Goal: Navigation & Orientation: Find specific page/section

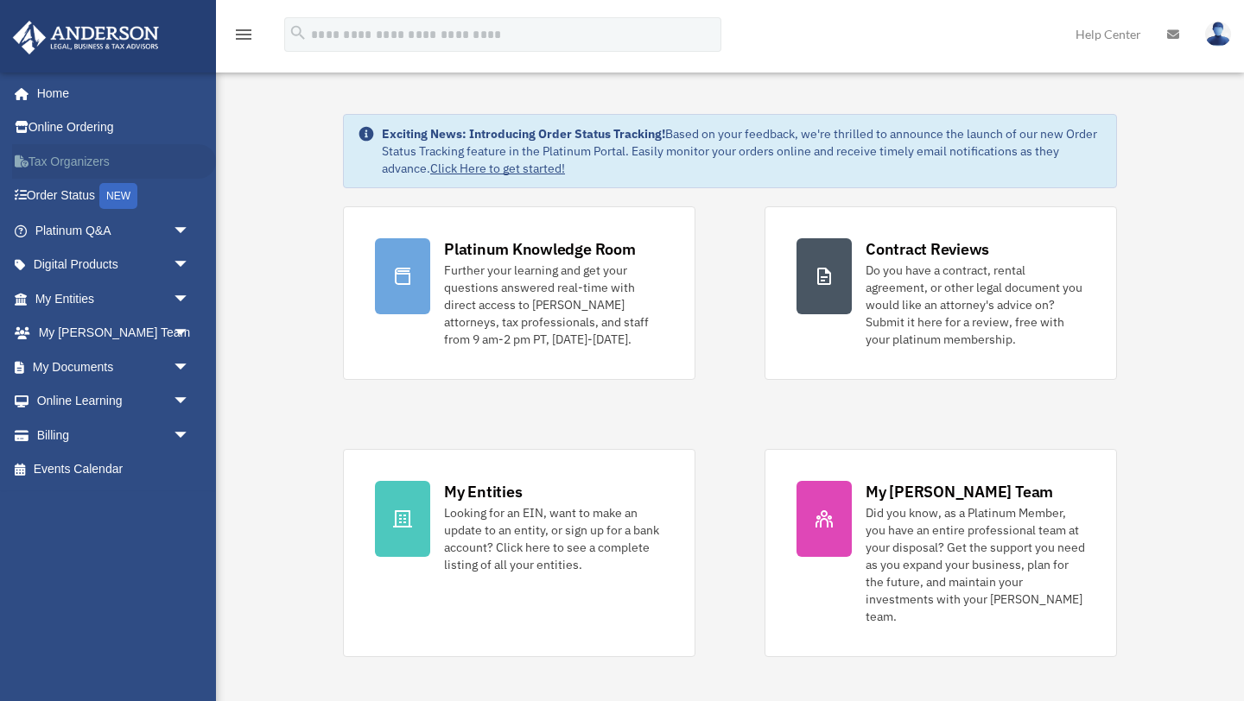
click at [92, 164] on link "Tax Organizers" at bounding box center [114, 161] width 204 height 35
click at [146, 367] on link "My Documents arrow_drop_down" at bounding box center [114, 367] width 204 height 35
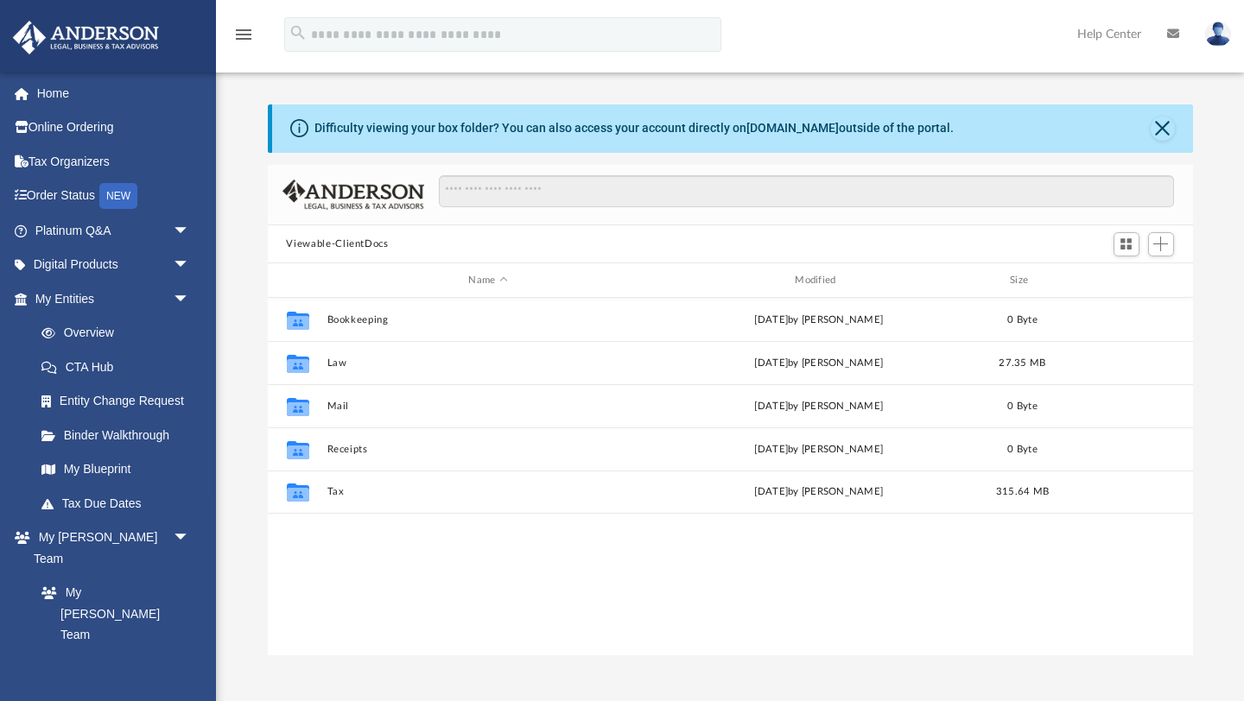
scroll to position [392, 925]
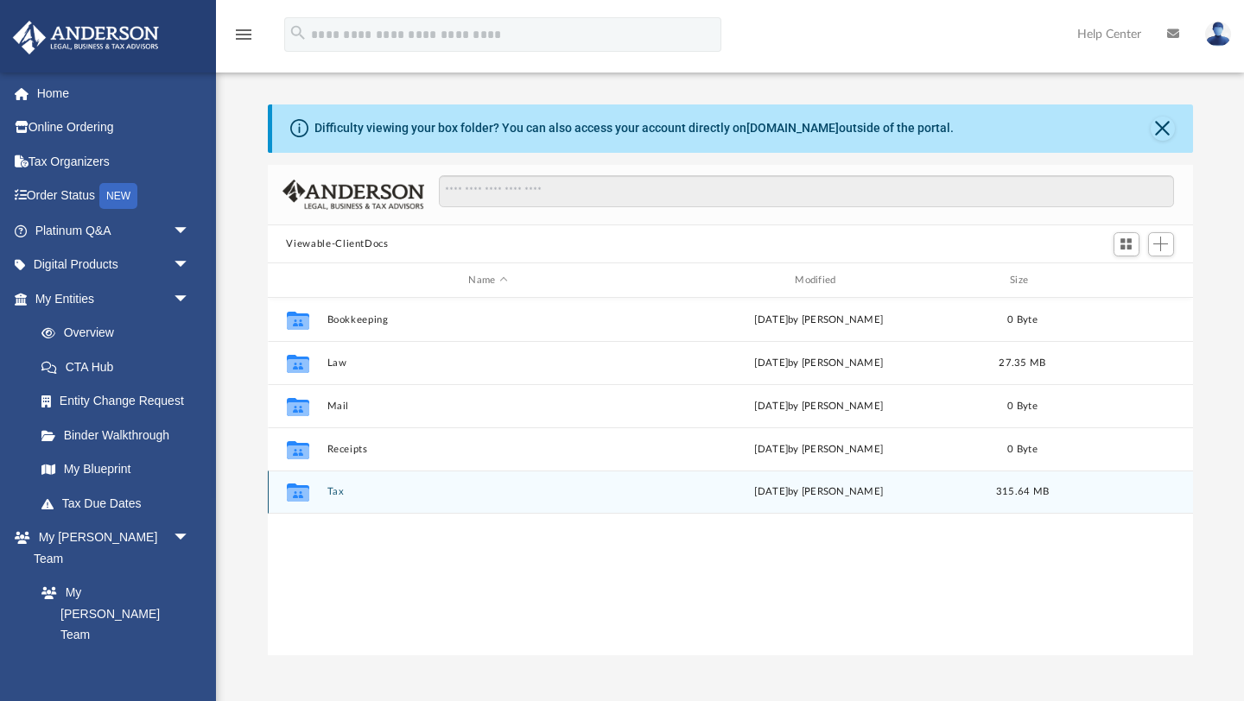
click at [337, 492] on button "Tax" at bounding box center [488, 492] width 323 height 11
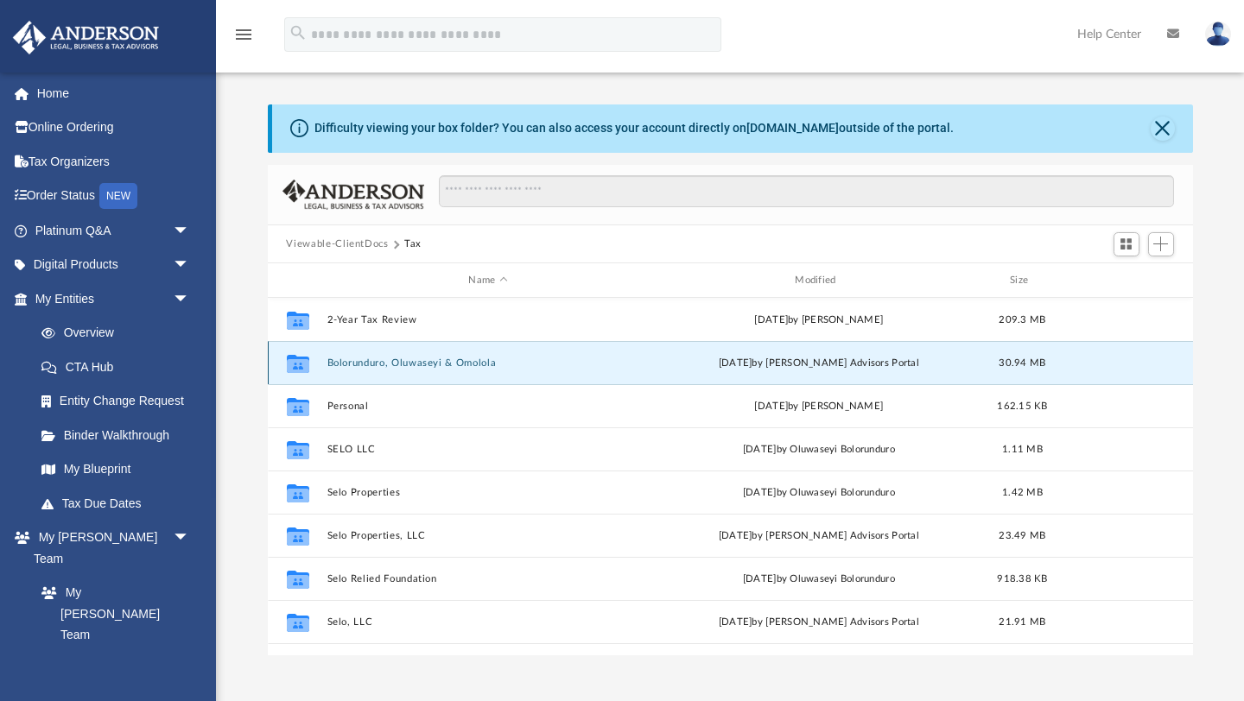
click at [377, 367] on button "Bolorunduro, Oluwaseyi & Omolola" at bounding box center [488, 363] width 323 height 11
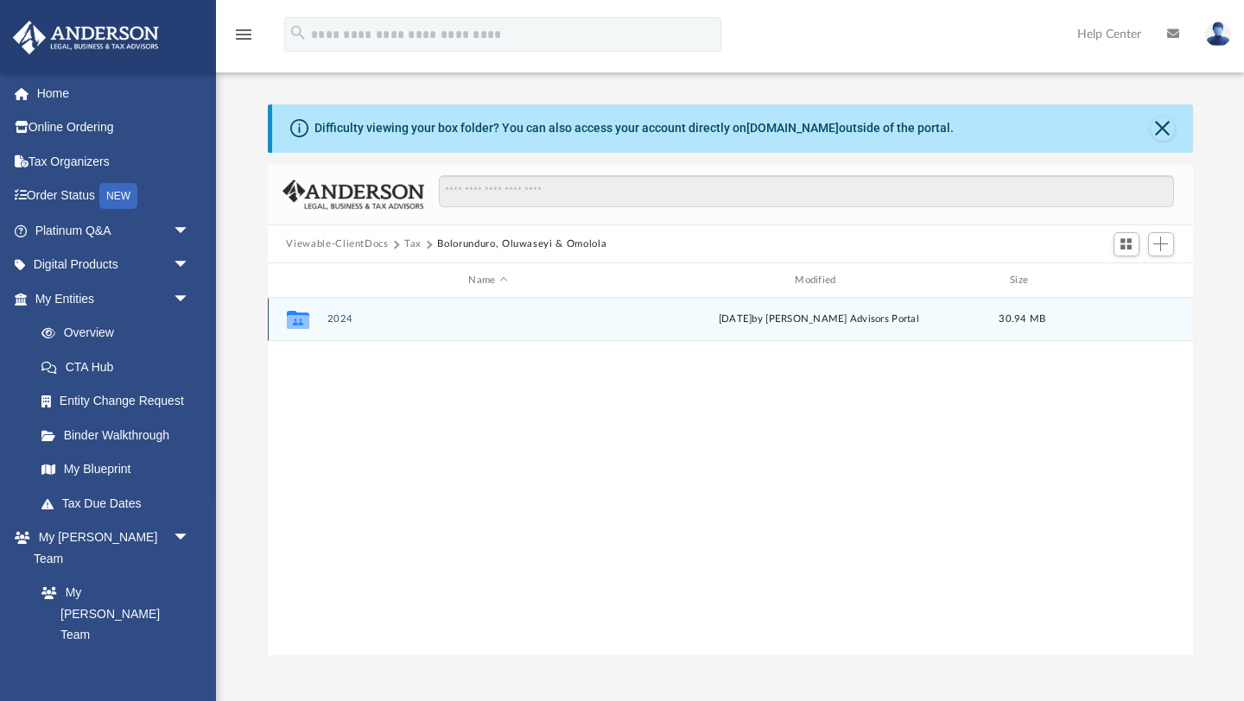
click at [350, 332] on div "Collaborated Folder 2024 Mon Jun 30 2025 by Anderson Advisors Portal 30.94 MB" at bounding box center [730, 319] width 925 height 43
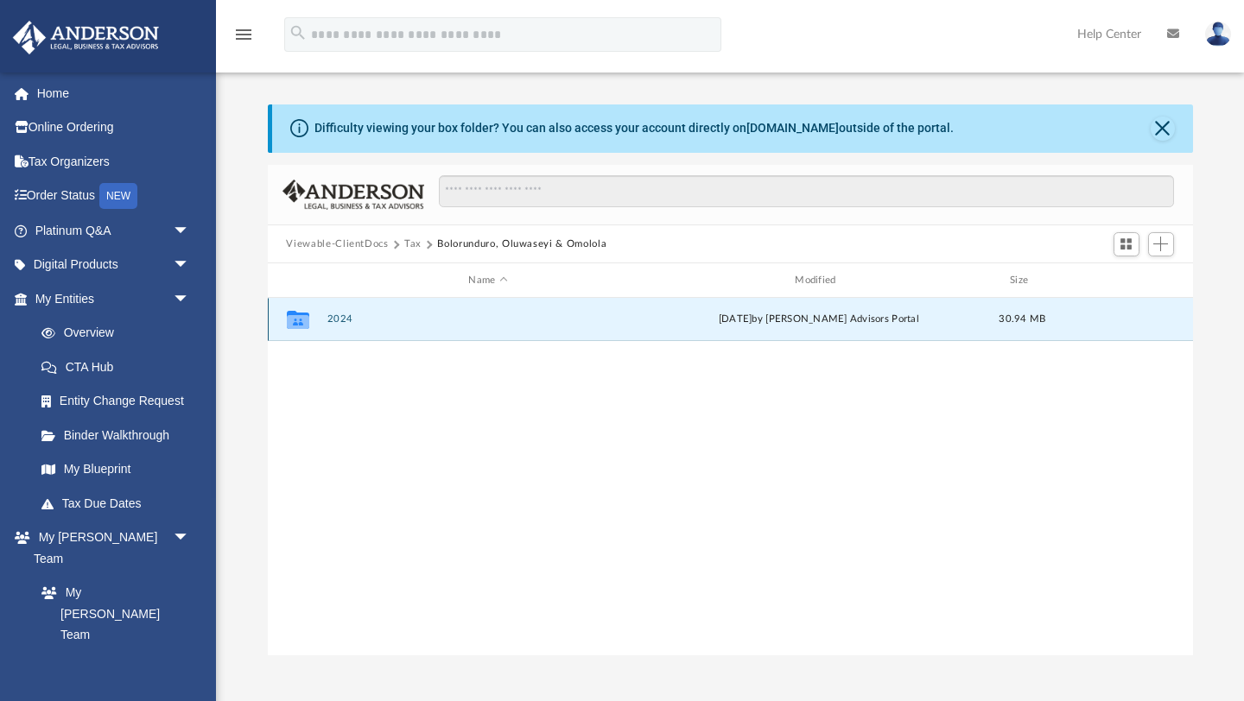
click at [337, 314] on button "2024" at bounding box center [488, 319] width 323 height 11
click at [355, 320] on button "Digital Tax Organizer" at bounding box center [488, 319] width 323 height 11
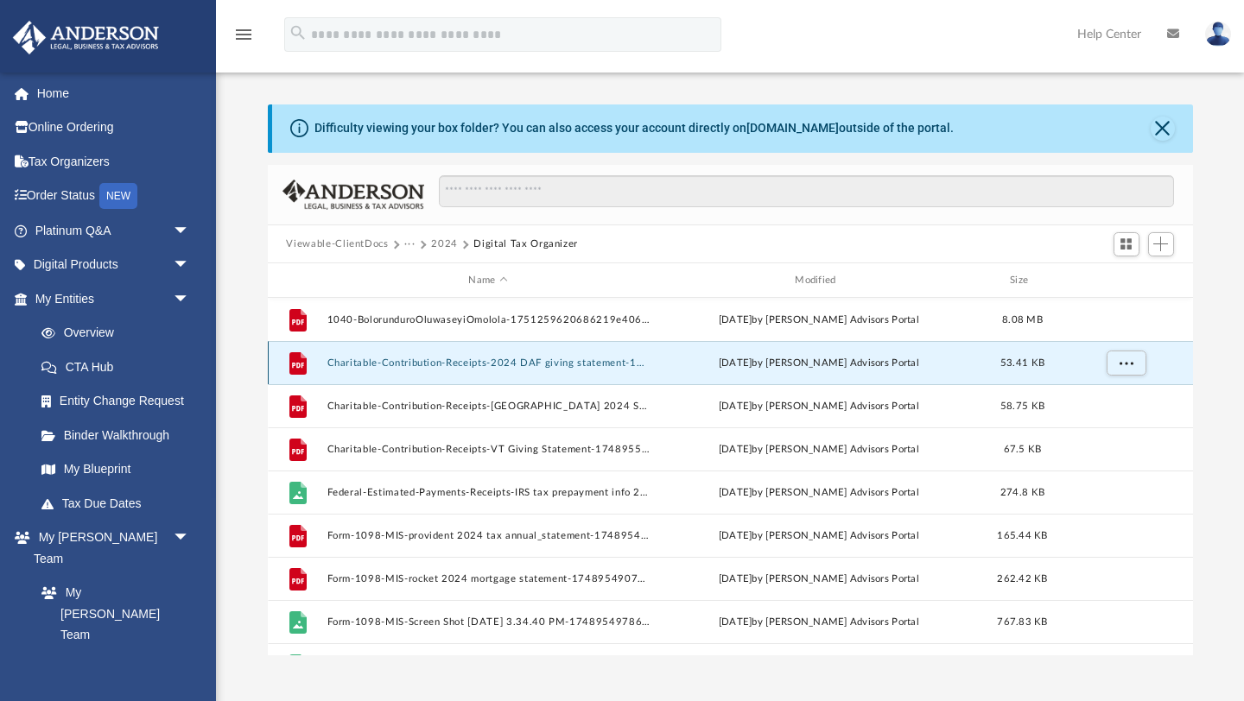
click at [537, 365] on button "Charitable-Contribution-Receipts-2024 DAF giving statement-175125867668621634c6…" at bounding box center [488, 363] width 323 height 11
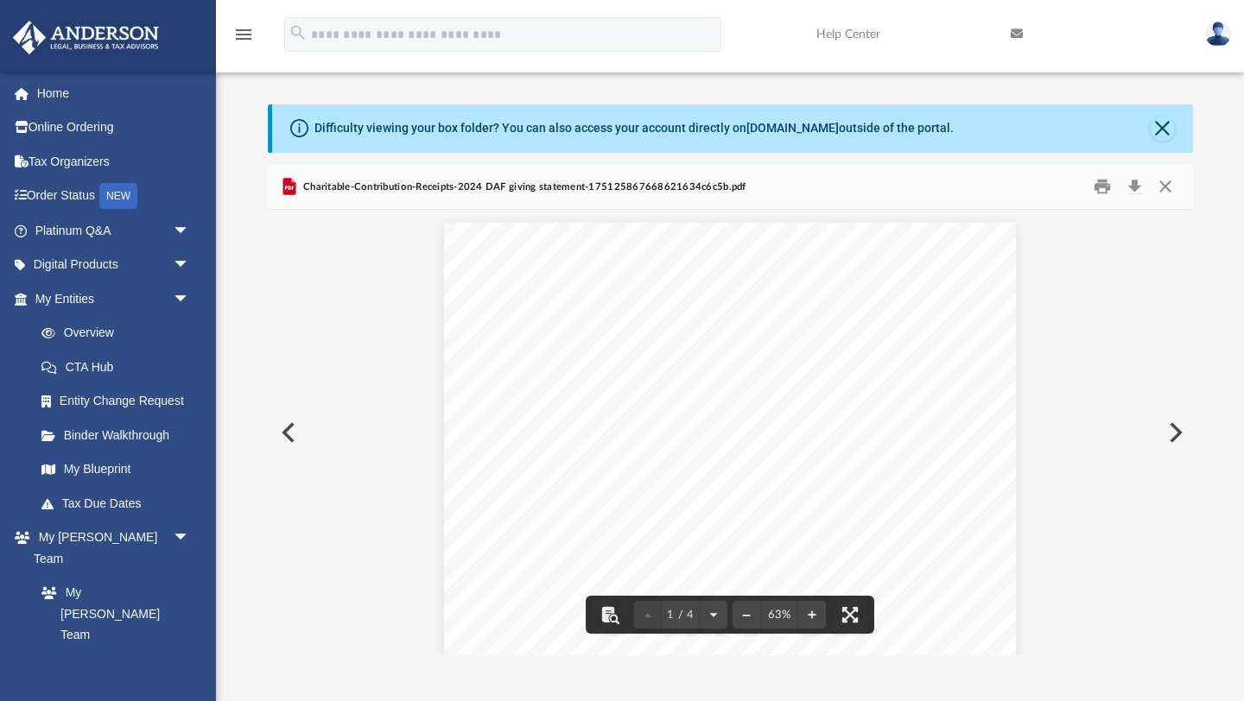
drag, startPoint x: 1115, startPoint y: 338, endPoint x: 1121, endPoint y: 219, distance: 118.5
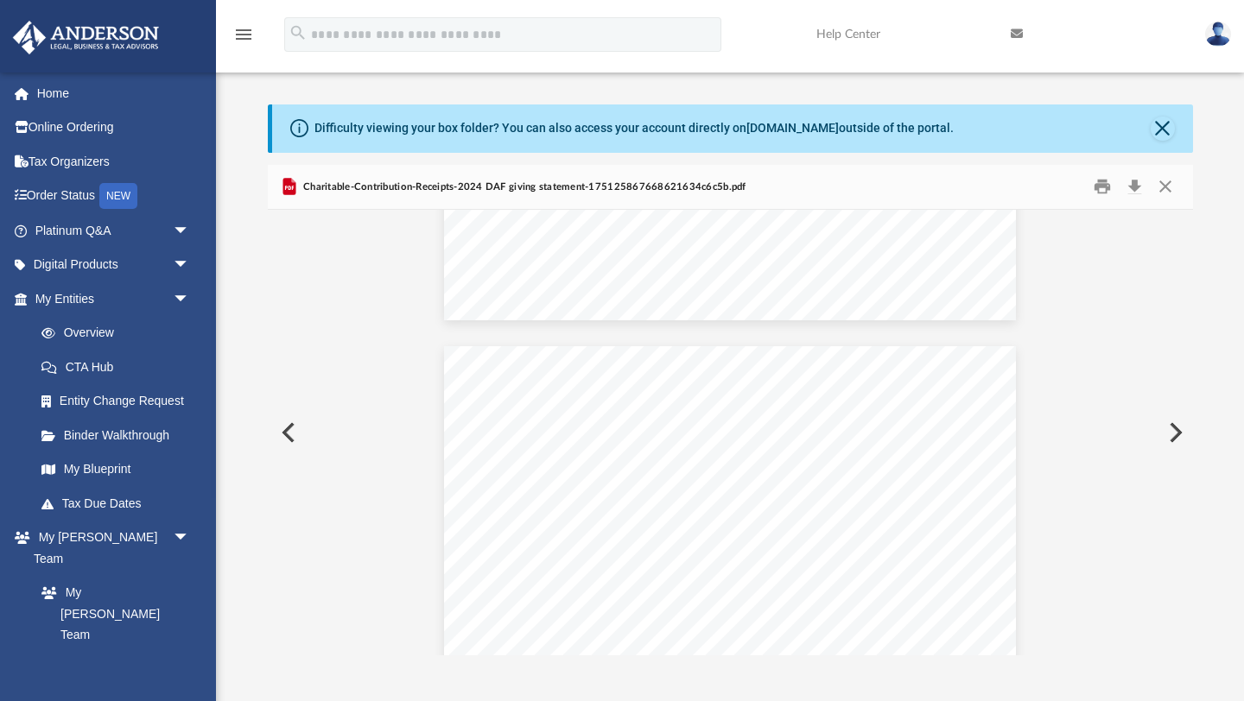
scroll to position [349, 0]
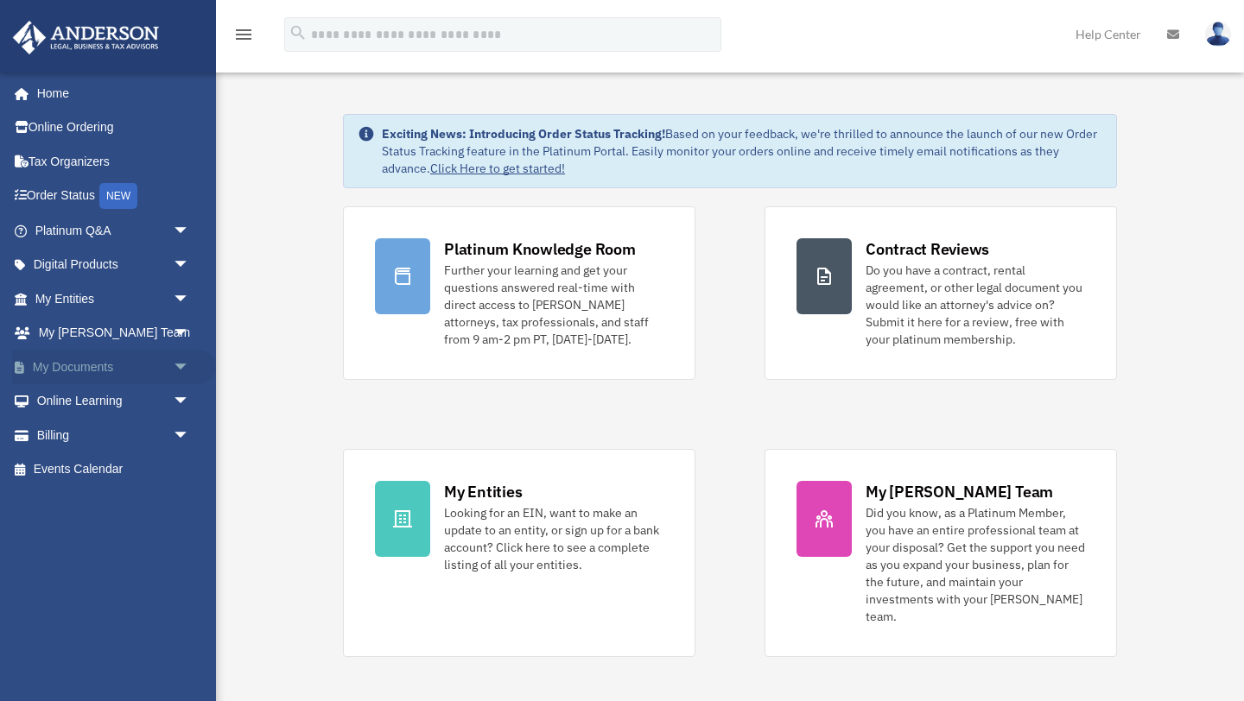
click at [98, 380] on link "My Documents arrow_drop_down" at bounding box center [114, 367] width 204 height 35
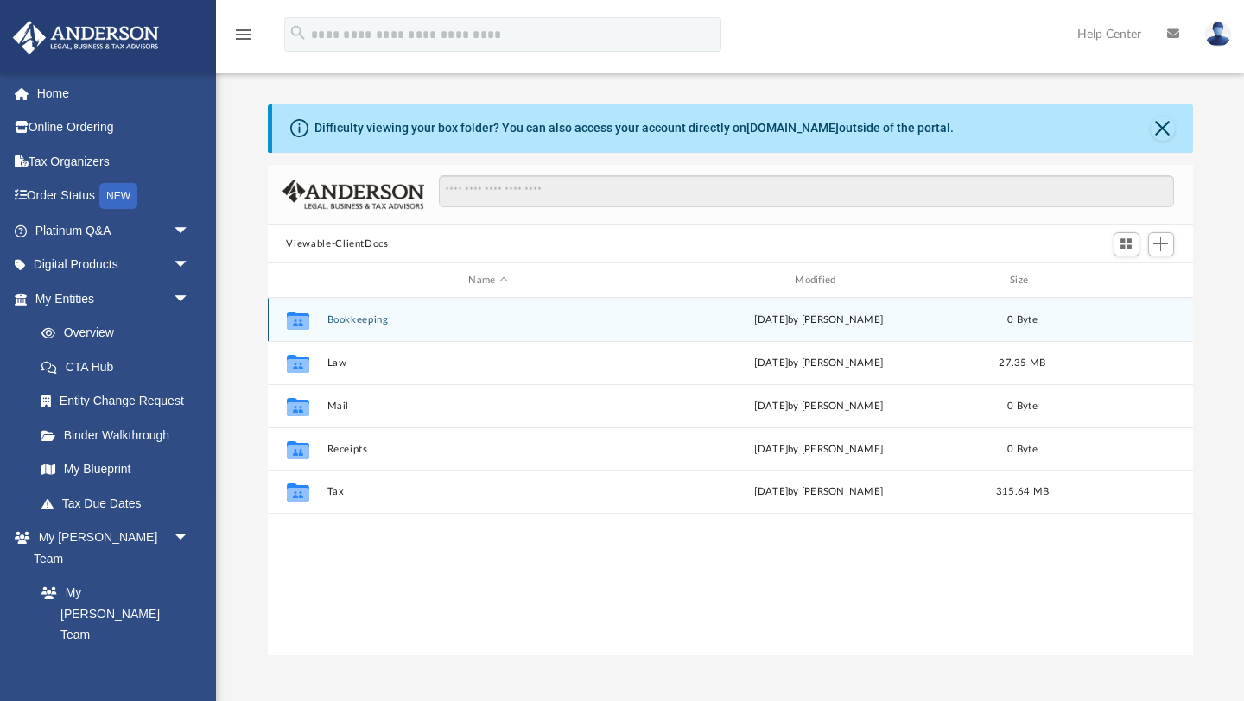
scroll to position [392, 925]
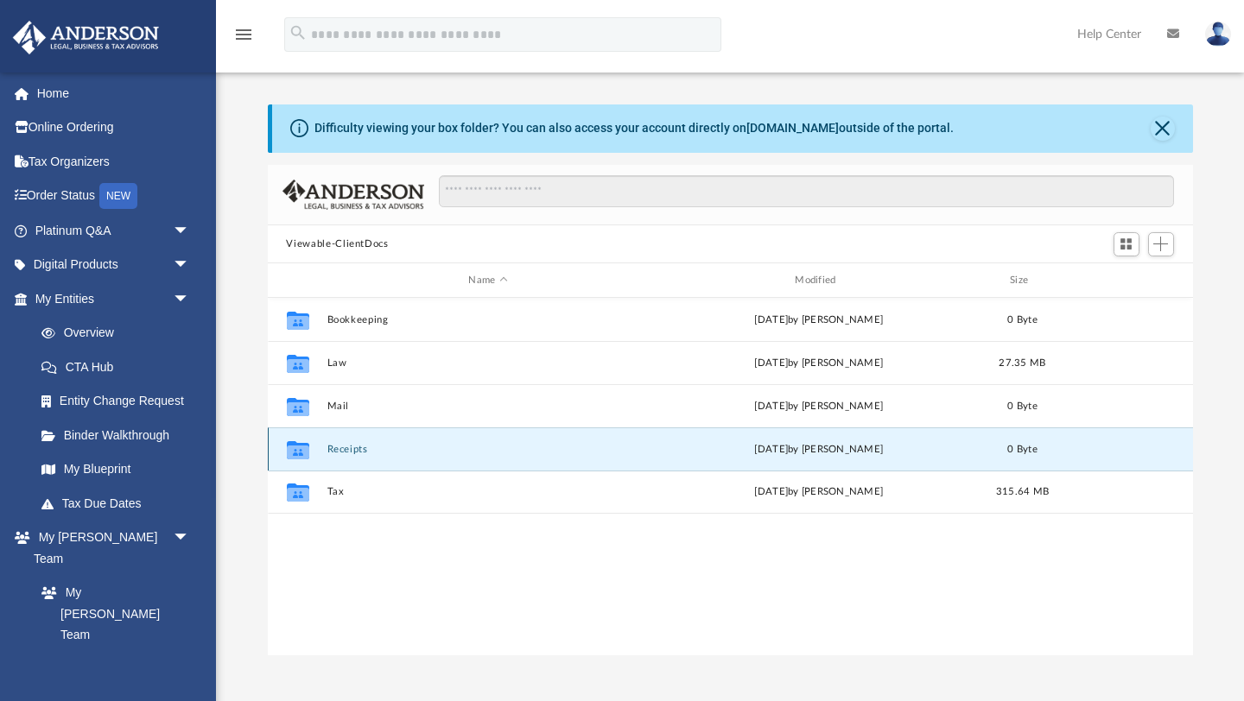
click at [347, 452] on button "Receipts" at bounding box center [488, 449] width 323 height 11
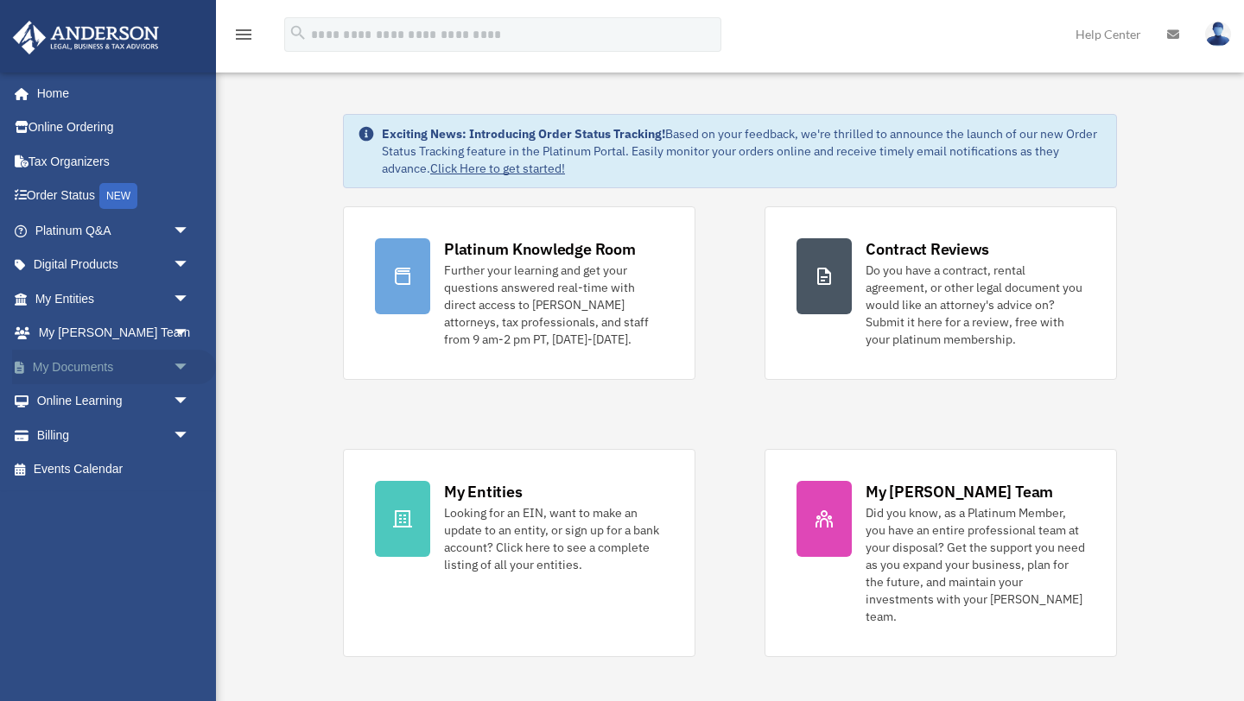
click at [94, 377] on link "My Documents arrow_drop_down" at bounding box center [114, 367] width 204 height 35
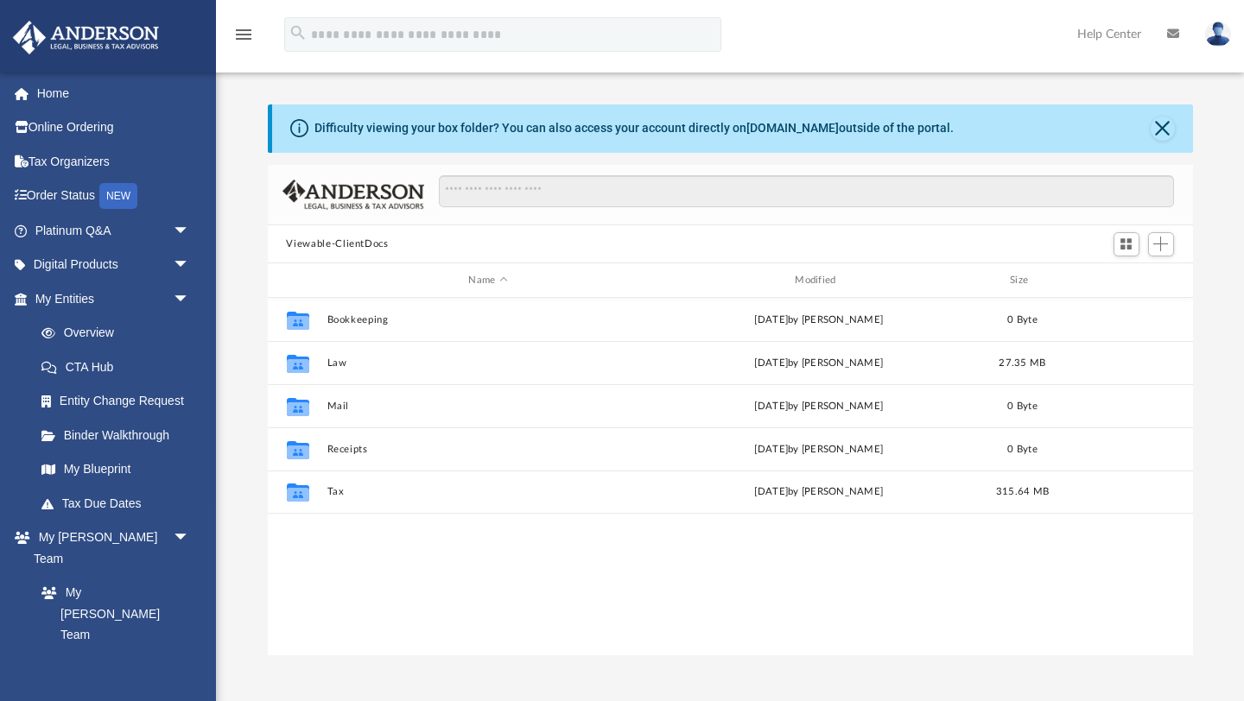
scroll to position [392, 925]
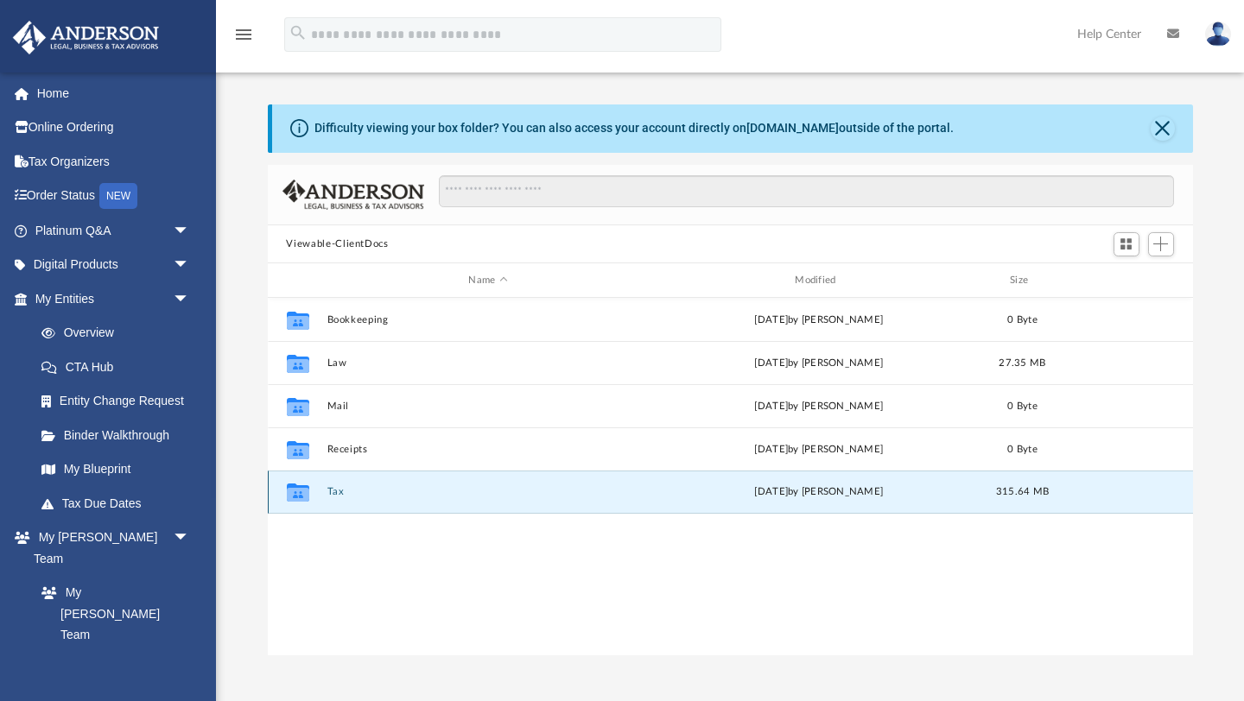
click at [330, 493] on button "Tax" at bounding box center [488, 492] width 323 height 11
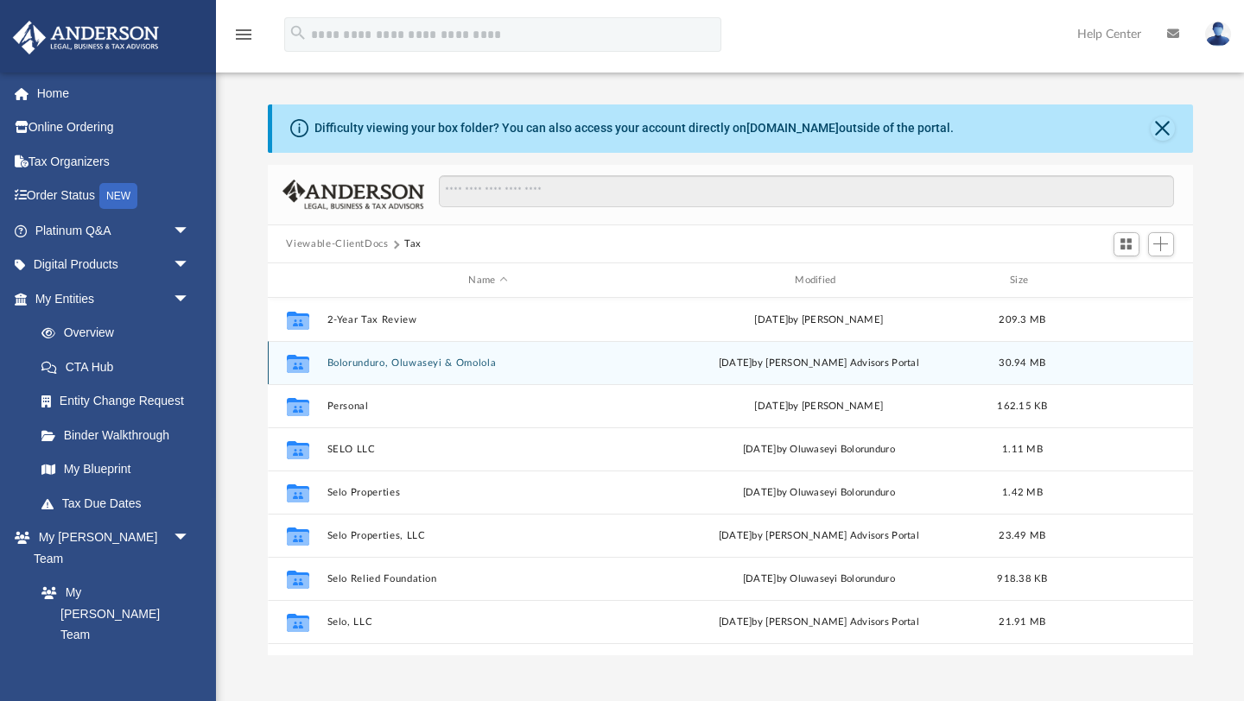
click at [380, 374] on div "Collaborated Folder Bolorunduro, Oluwaseyi & Omolola Mon Jun 30 2025 by Anderso…" at bounding box center [730, 362] width 925 height 43
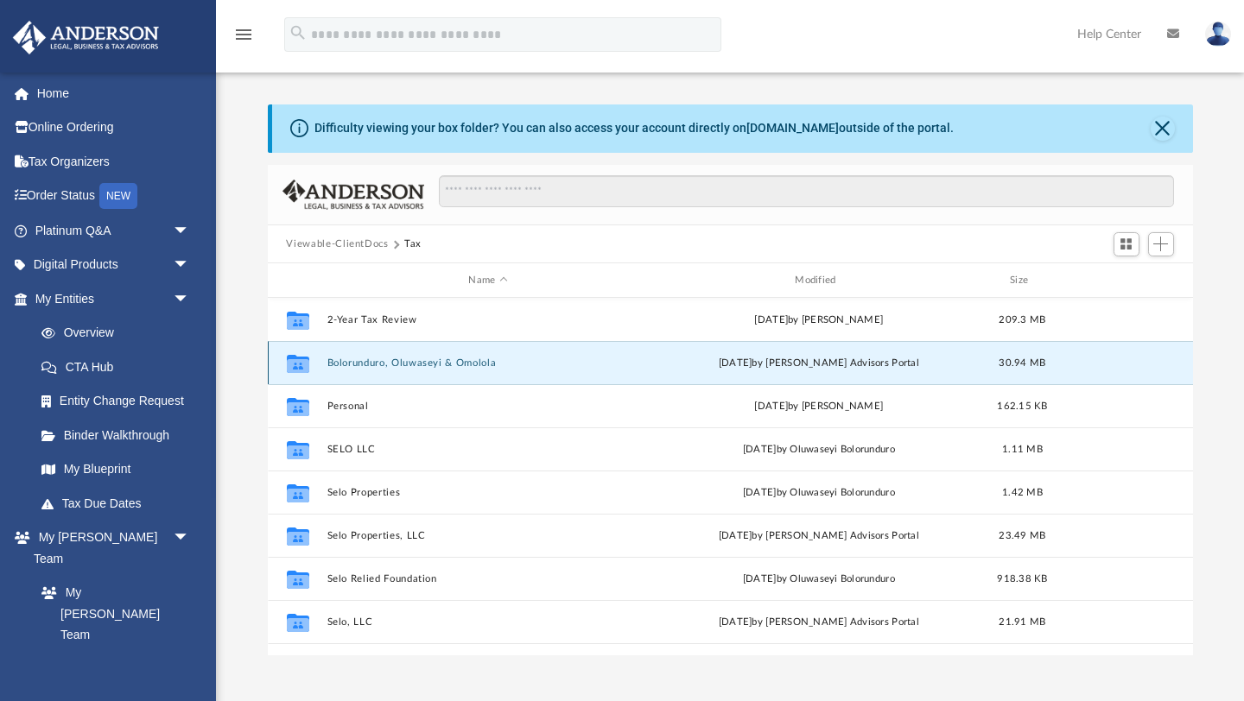
click at [371, 368] on div "Collaborated Folder Bolorunduro, Oluwaseyi & Omolola Mon Jun 30 2025 by Anderso…" at bounding box center [730, 362] width 925 height 43
click at [372, 364] on button "Bolorunduro, Oluwaseyi & Omolola" at bounding box center [488, 363] width 323 height 11
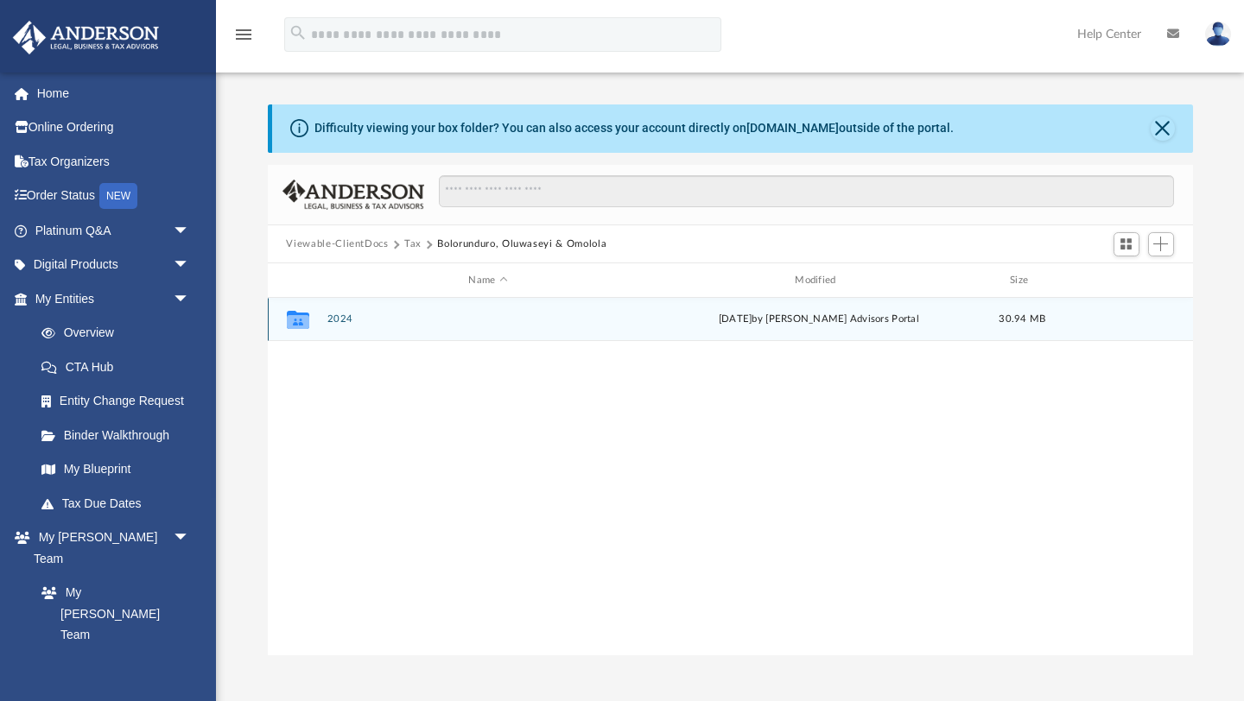
click at [345, 328] on div "Collaborated Folder 2024 Mon Jun 30 2025 by Anderson Advisors Portal 30.94 MB" at bounding box center [730, 319] width 925 height 43
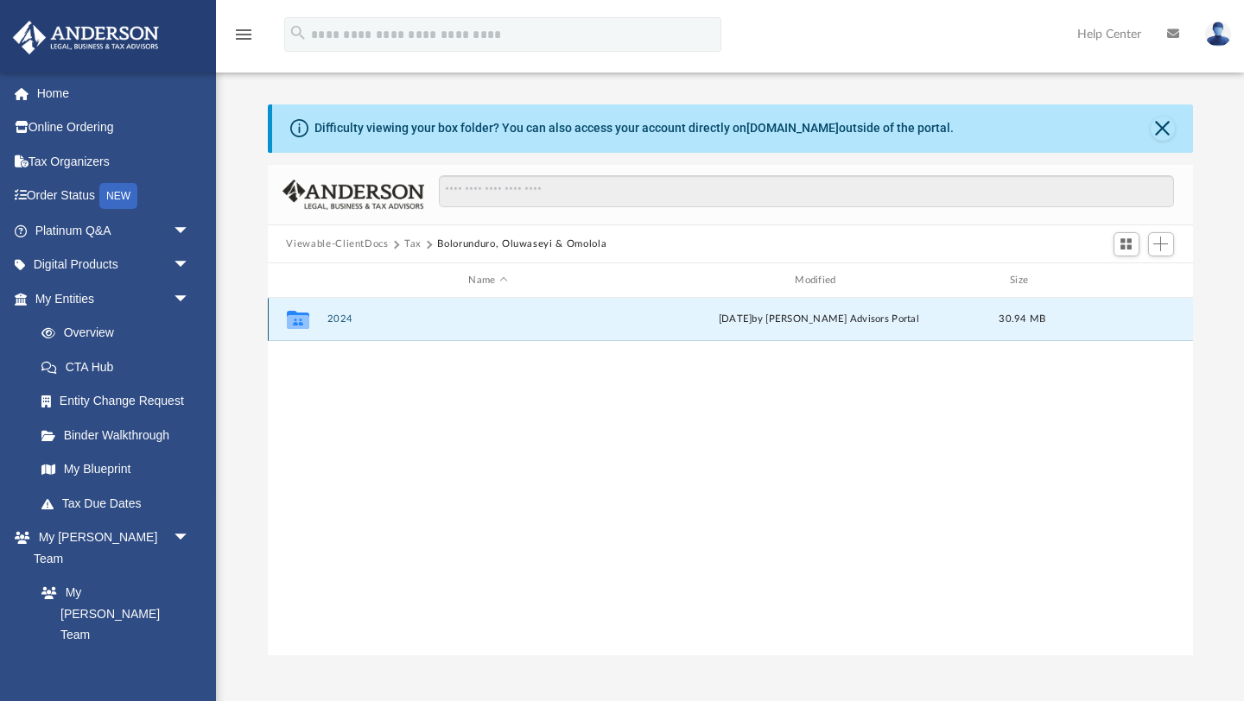
click at [341, 315] on button "2024" at bounding box center [488, 319] width 323 height 11
click at [341, 315] on button "Digital Tax Organizer" at bounding box center [488, 319] width 323 height 11
